Goal: Information Seeking & Learning: Learn about a topic

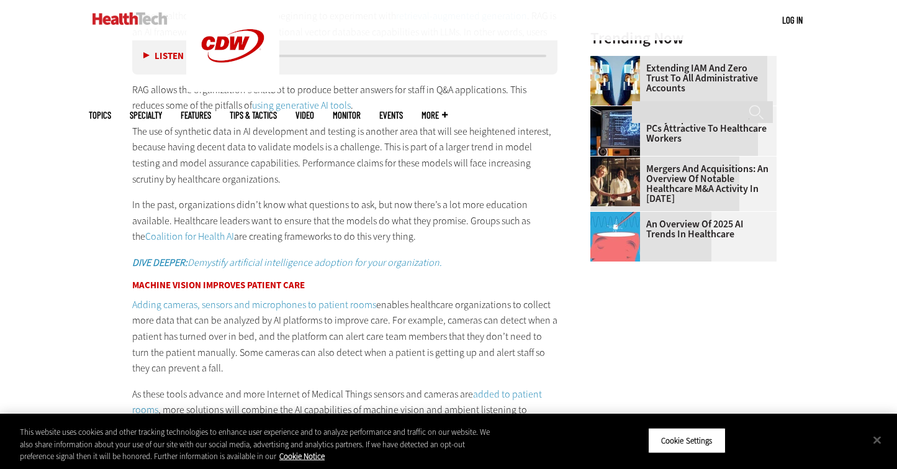
scroll to position [1455, 0]
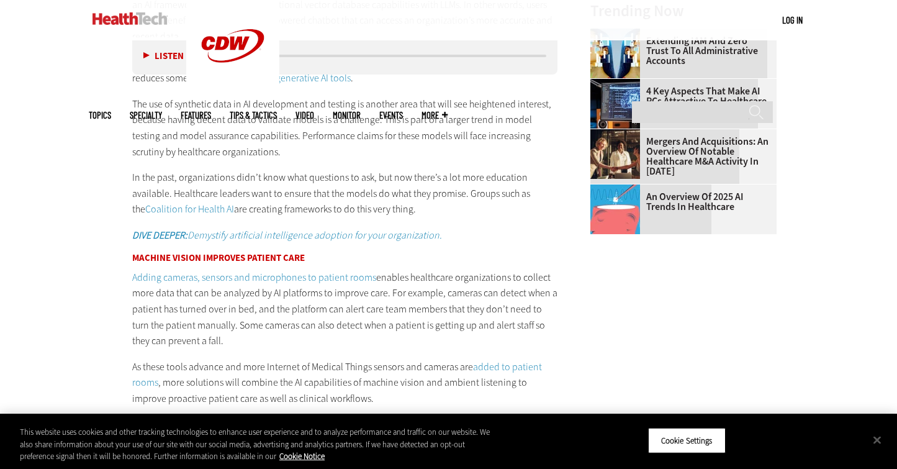
click at [91, 267] on main "Home » Artificial Intelligence Close New AI Research From CDW See how IT leader…" at bounding box center [449, 370] width 720 height 2803
click at [89, 150] on main "Home » Artificial Intelligence Close New AI Research From CDW See how IT leader…" at bounding box center [449, 370] width 720 height 2803
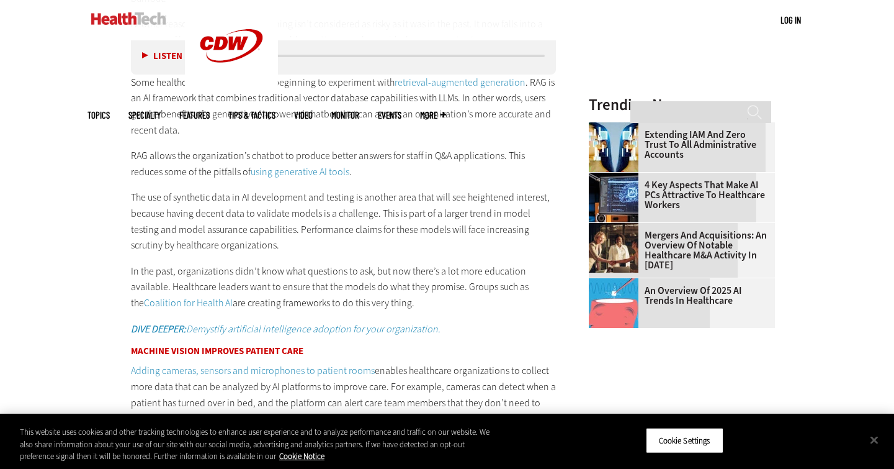
click at [64, 169] on div "Become an Insider Sign up today to receive premium content! Sign Up MENU Log in…" at bounding box center [447, 435] width 894 height 3591
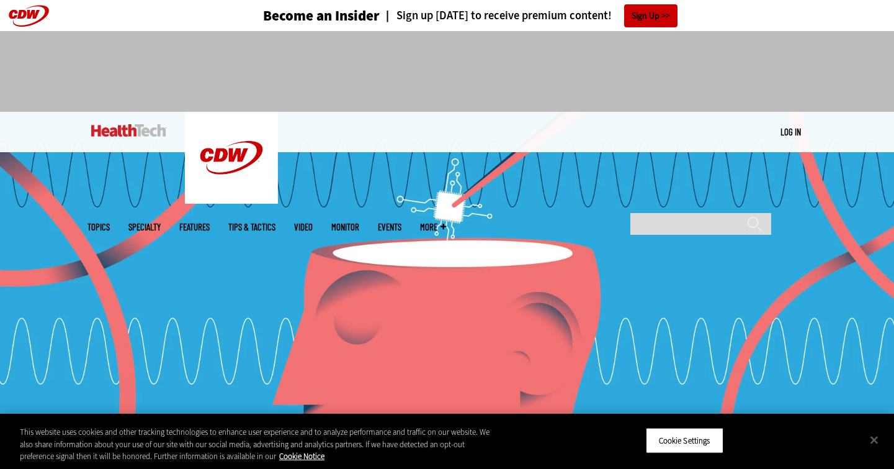
click at [757, 7] on div "Become an Insider Sign up today to receive premium content! Sign Up" at bounding box center [448, 15] width 720 height 31
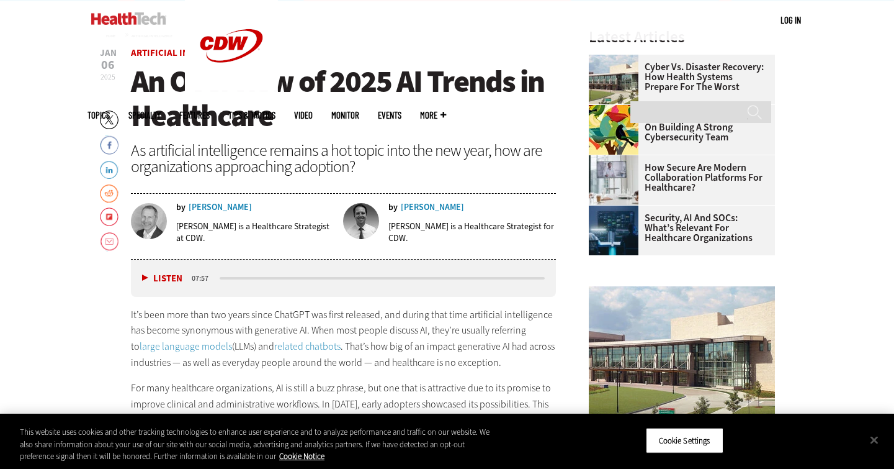
scroll to position [372, 0]
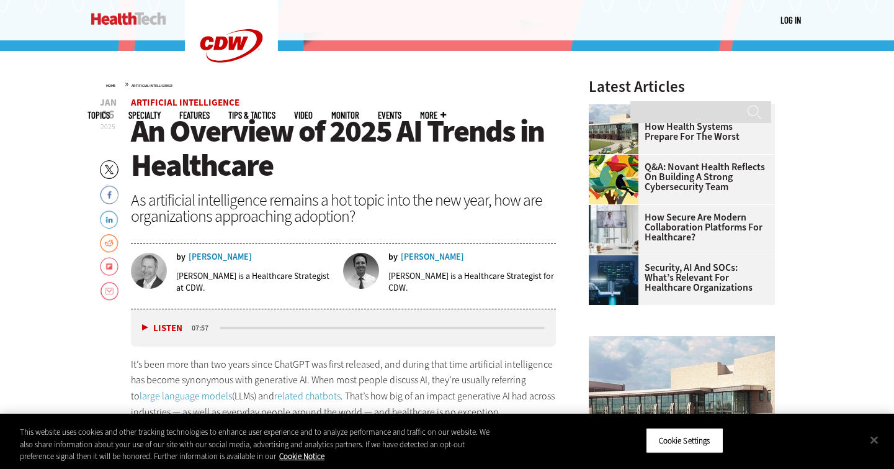
click at [109, 267] on link "Flipboard" at bounding box center [109, 267] width 19 height 20
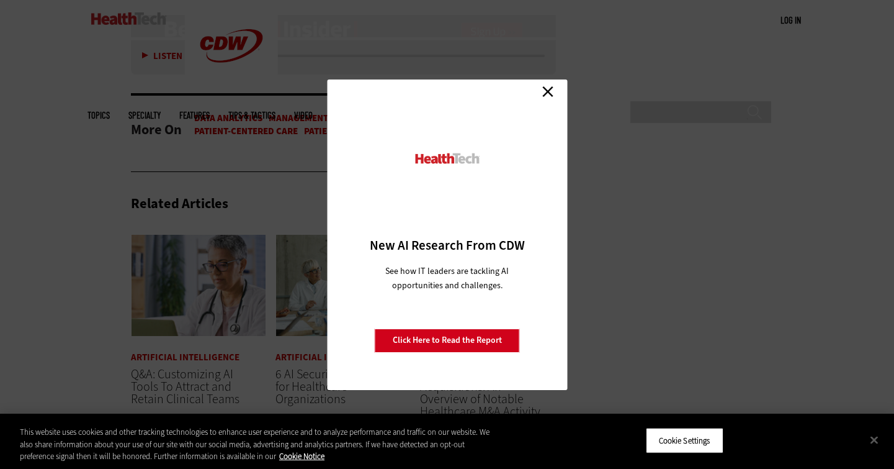
scroll to position [2757, 0]
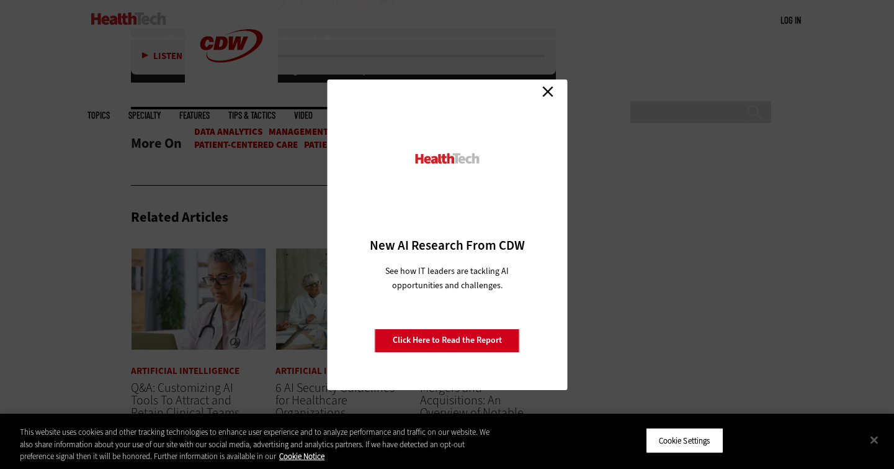
click at [543, 96] on link "Close" at bounding box center [548, 92] width 19 height 19
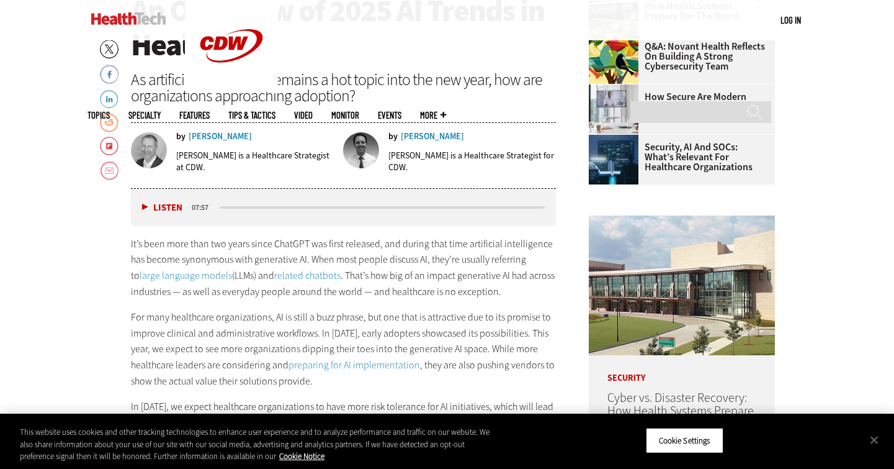
scroll to position [220, 0]
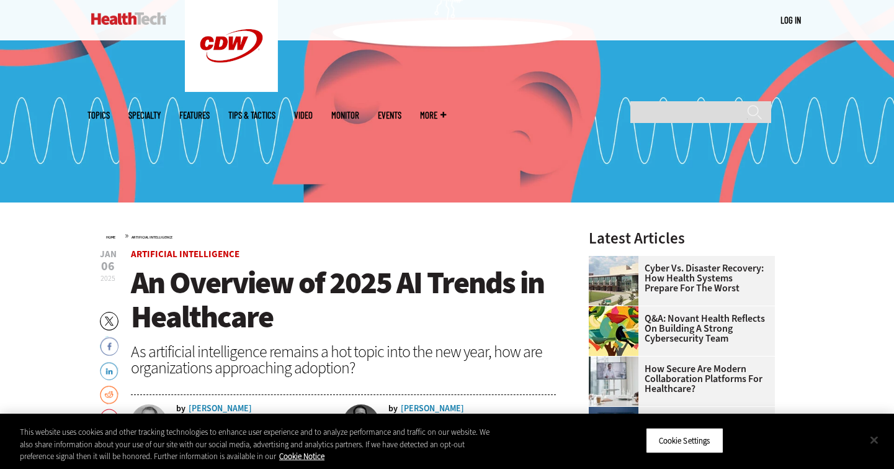
click at [882, 441] on button "Close" at bounding box center [874, 439] width 27 height 27
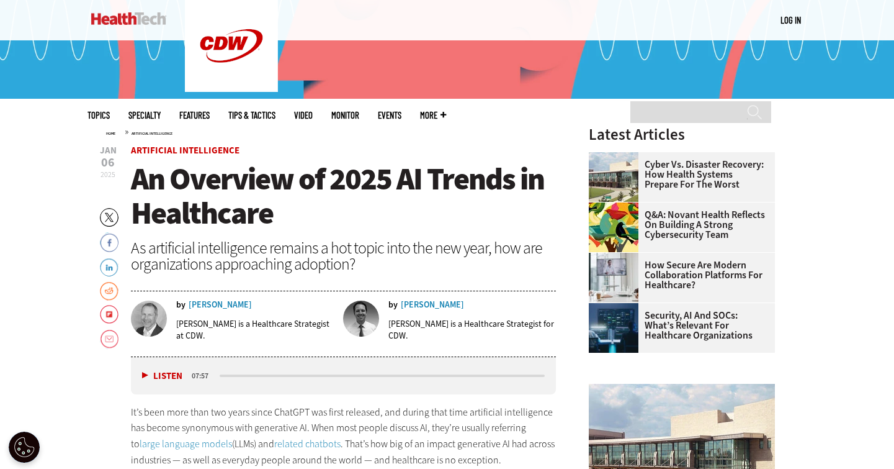
scroll to position [325, 0]
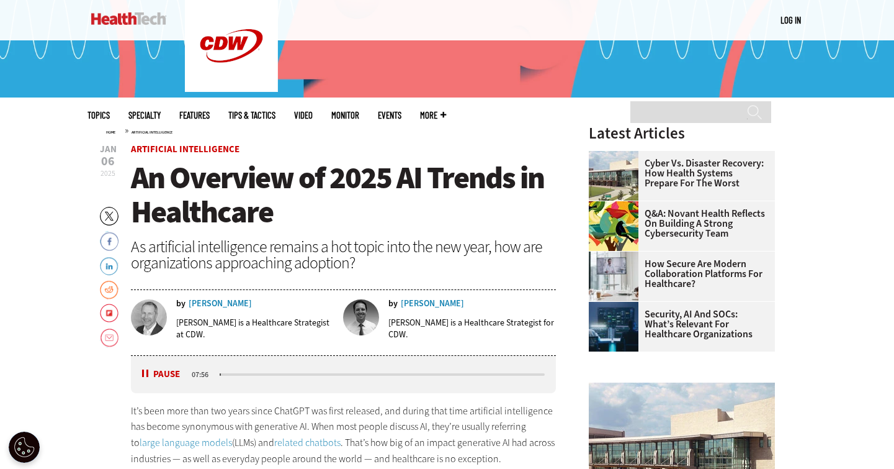
click at [142, 371] on button "Pause" at bounding box center [161, 373] width 38 height 9
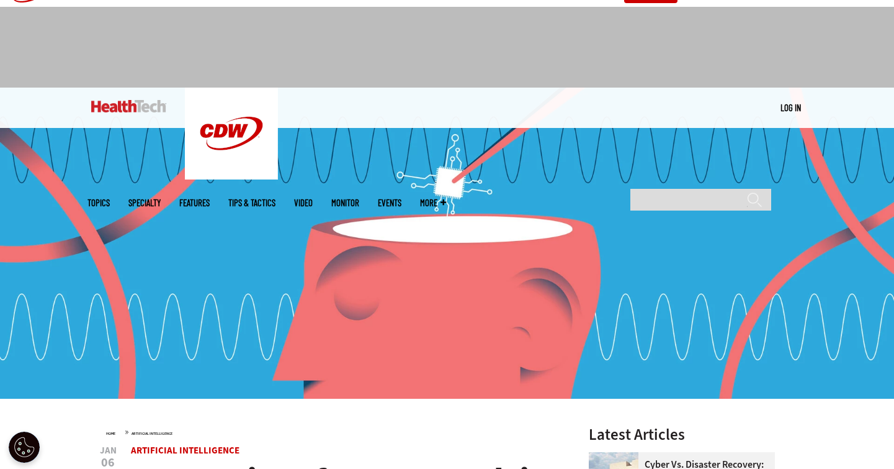
scroll to position [0, 0]
